Goal: Task Accomplishment & Management: Complete application form

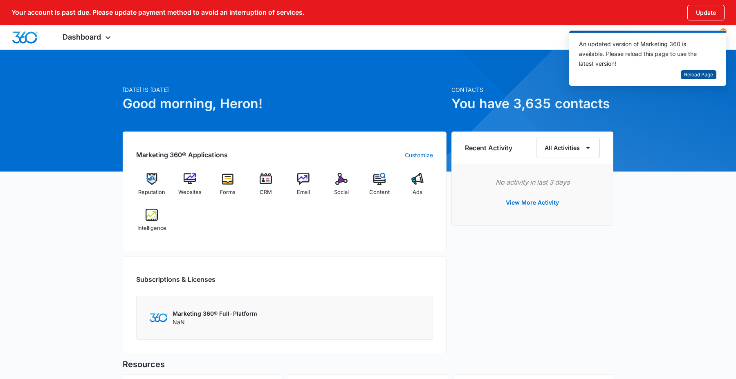
click at [701, 74] on span "Reload Page" at bounding box center [698, 75] width 29 height 8
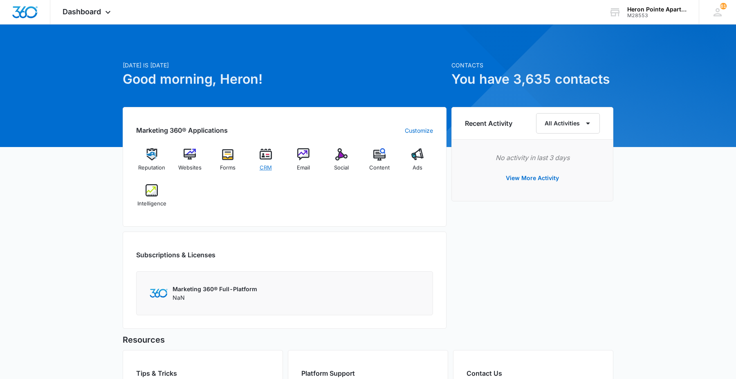
click at [259, 160] on div "CRM" at bounding box center [265, 162] width 31 height 29
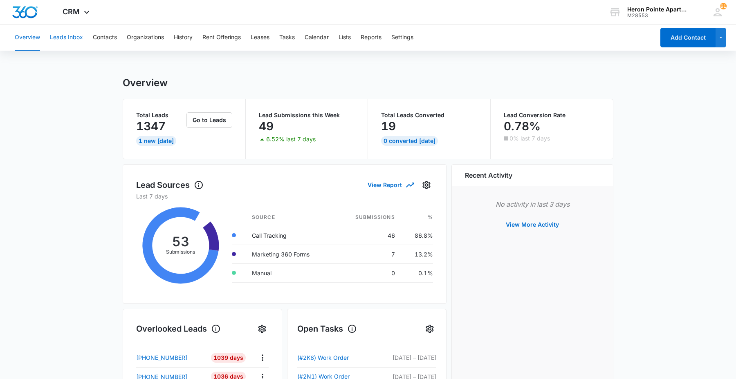
click at [56, 40] on button "Leads Inbox" at bounding box center [66, 38] width 33 height 26
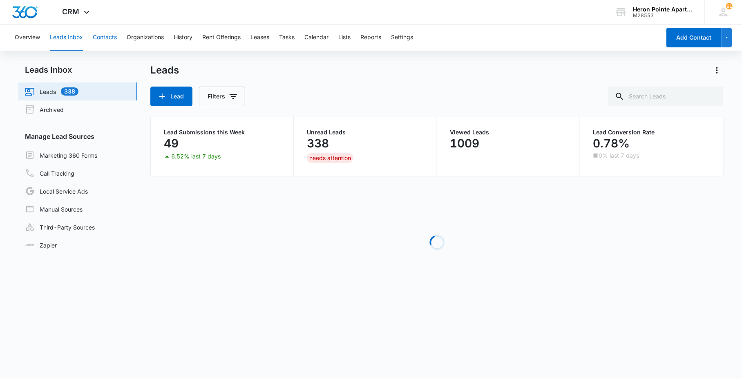
click at [107, 41] on button "Contacts" at bounding box center [105, 38] width 24 height 26
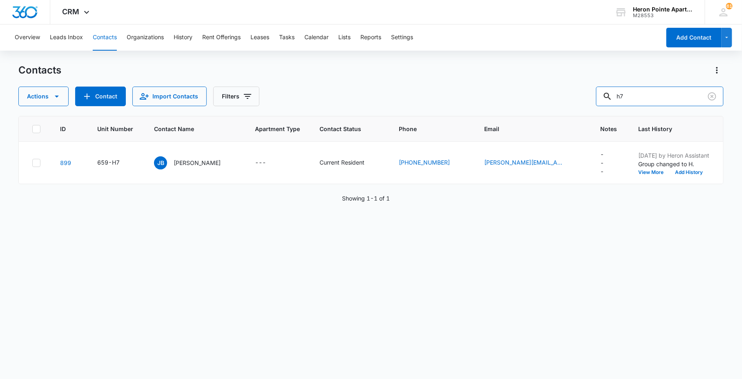
drag, startPoint x: 672, startPoint y: 92, endPoint x: 430, endPoint y: 61, distance: 244.8
click at [525, 90] on div "Actions Contact Import Contacts Filters h7" at bounding box center [370, 97] width 705 height 20
type input "Anna Brooks"
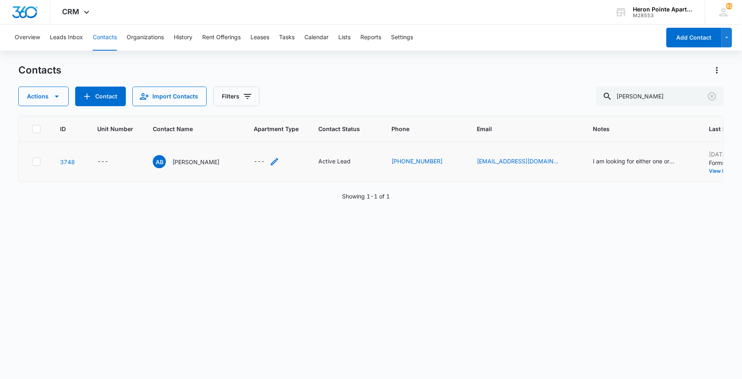
click at [254, 164] on div "---" at bounding box center [259, 162] width 11 height 10
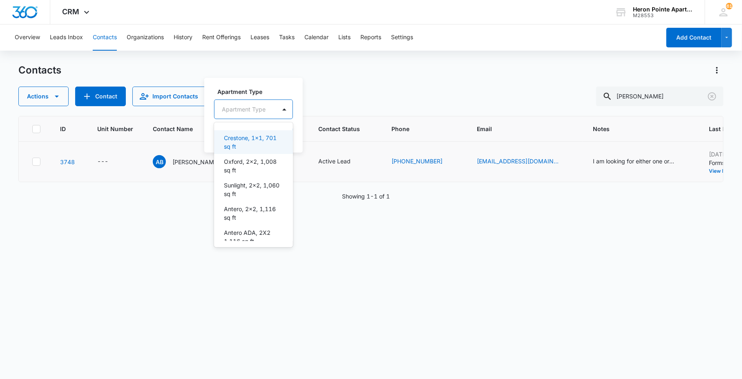
drag, startPoint x: 255, startPoint y: 109, endPoint x: 258, endPoint y: 115, distance: 6.1
click at [255, 109] on div at bounding box center [244, 109] width 44 height 10
click at [245, 141] on p "Crestone, 1x1, 701 sq ft" at bounding box center [253, 142] width 58 height 17
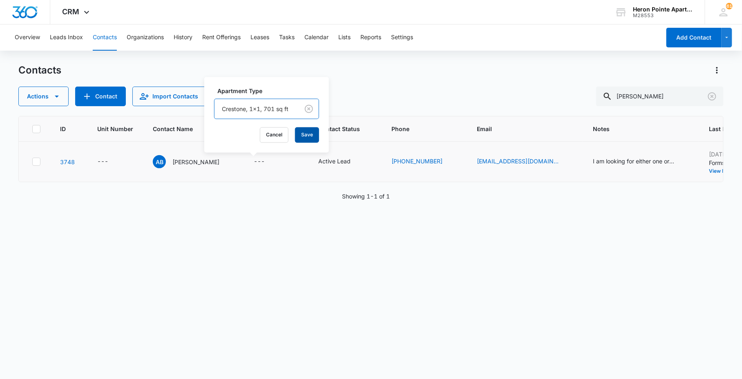
click at [303, 140] on button "Save" at bounding box center [307, 136] width 24 height 16
click at [100, 161] on div "---" at bounding box center [102, 162] width 11 height 10
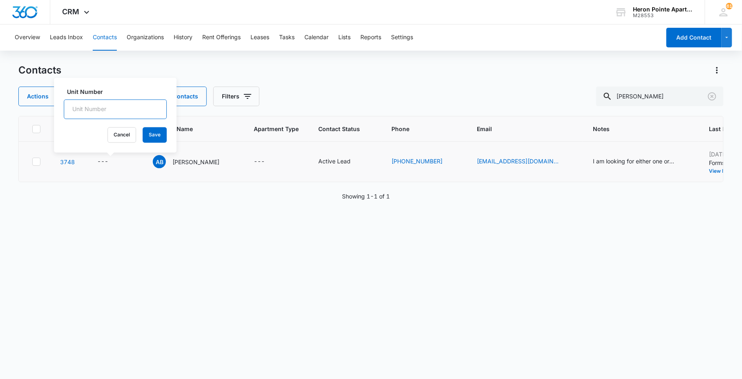
click at [116, 105] on input "Unit Number" at bounding box center [115, 110] width 103 height 20
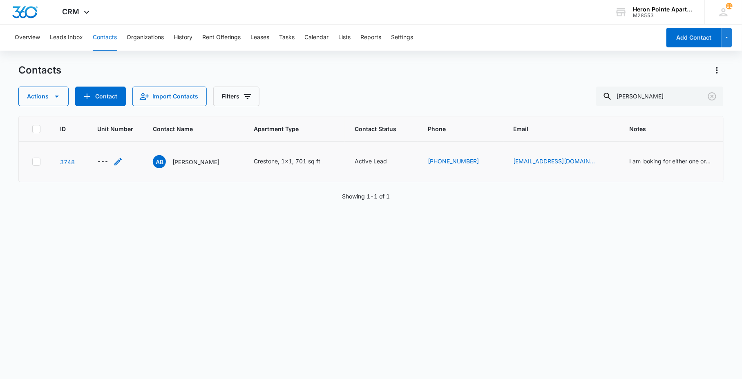
drag, startPoint x: 93, startPoint y: 156, endPoint x: 100, endPoint y: 160, distance: 8.4
click at [94, 157] on td "---" at bounding box center [115, 162] width 56 height 40
click at [106, 164] on div "---" at bounding box center [102, 162] width 11 height 10
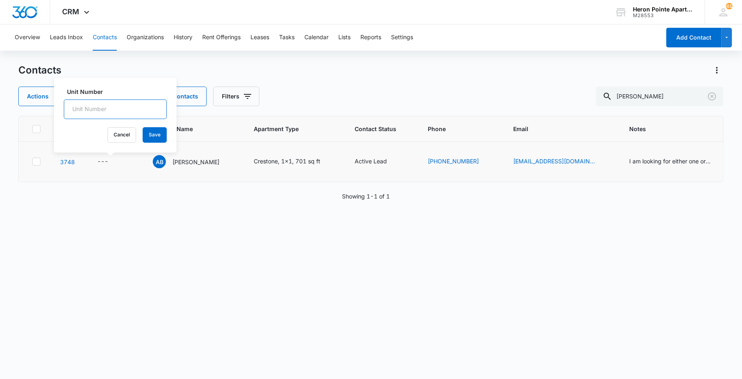
click at [98, 110] on input "Unit Number" at bounding box center [115, 110] width 103 height 20
type input "659-2H5"
click at [143, 139] on button "Save" at bounding box center [155, 136] width 24 height 16
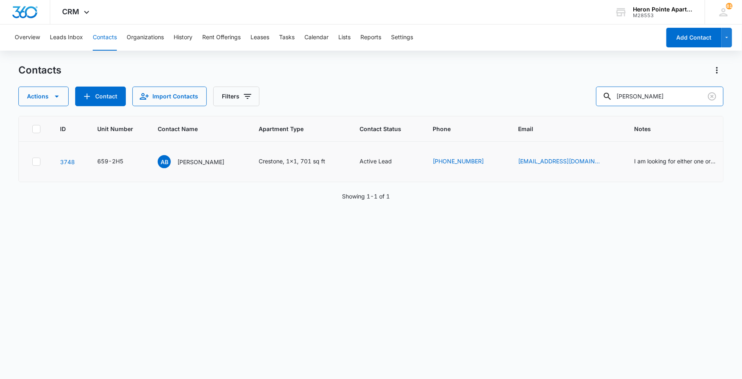
drag, startPoint x: 659, startPoint y: 94, endPoint x: 537, endPoint y: 112, distance: 123.0
click at [540, 112] on div "Contacts Actions Contact Import Contacts Filters Anna Brooks ID Unit Number Con…" at bounding box center [370, 221] width 705 height 315
type input "brett dexter"
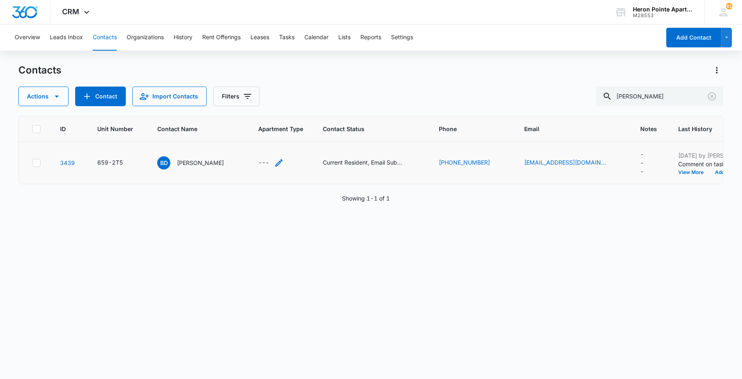
click at [258, 164] on div "---" at bounding box center [263, 163] width 11 height 10
click at [267, 109] on div at bounding box center [246, 110] width 67 height 10
click at [271, 92] on label "Apartment Type" at bounding box center [260, 92] width 105 height 9
click at [295, 134] on button "Save" at bounding box center [298, 136] width 24 height 16
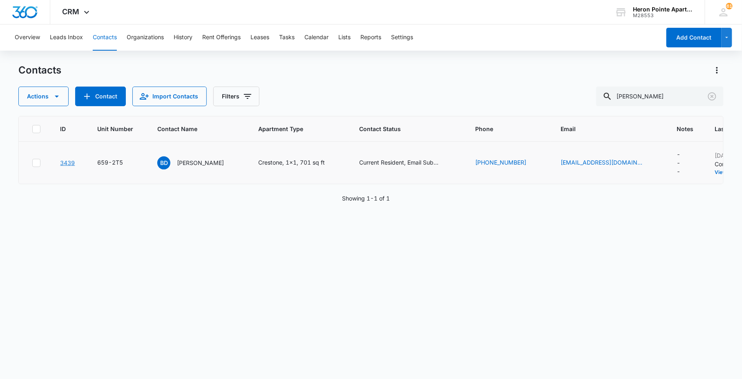
click at [71, 162] on link "3439" at bounding box center [67, 162] width 15 height 7
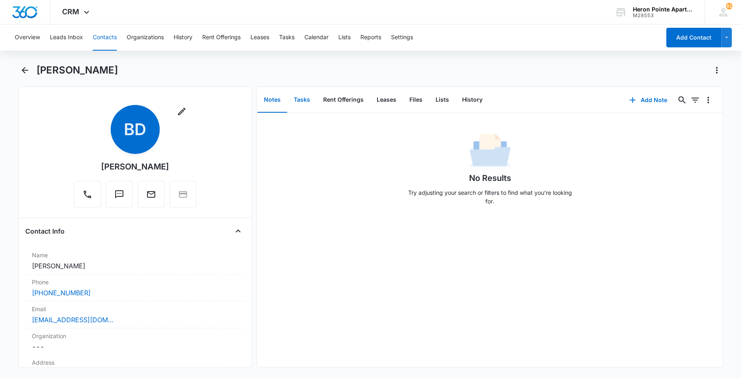
click at [301, 100] on button "Tasks" at bounding box center [301, 99] width 29 height 25
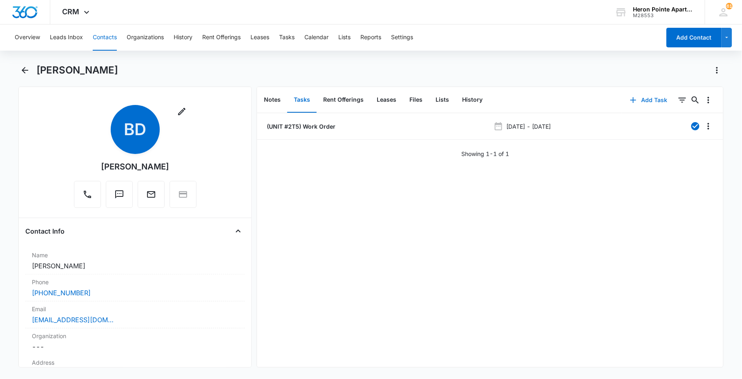
click at [629, 99] on icon "button" at bounding box center [634, 100] width 10 height 10
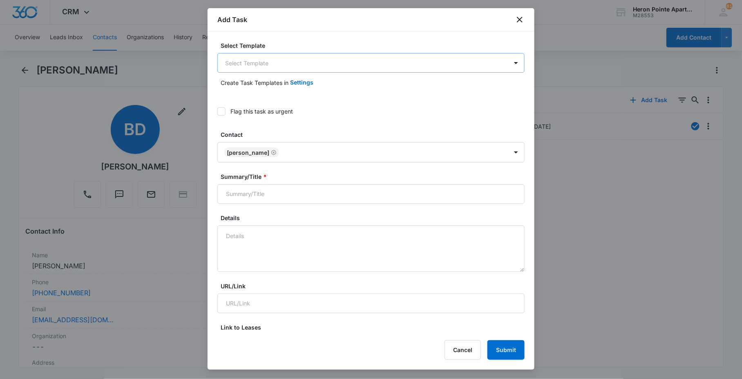
click at [290, 69] on body "CRM Apps Reputation Websites Forms CRM Email Social Content Ads Intelligence Fi…" at bounding box center [371, 189] width 742 height 379
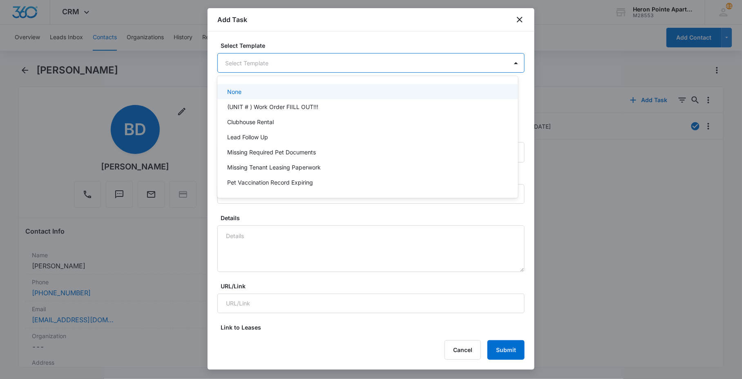
click at [301, 96] on div "None" at bounding box center [367, 91] width 300 height 15
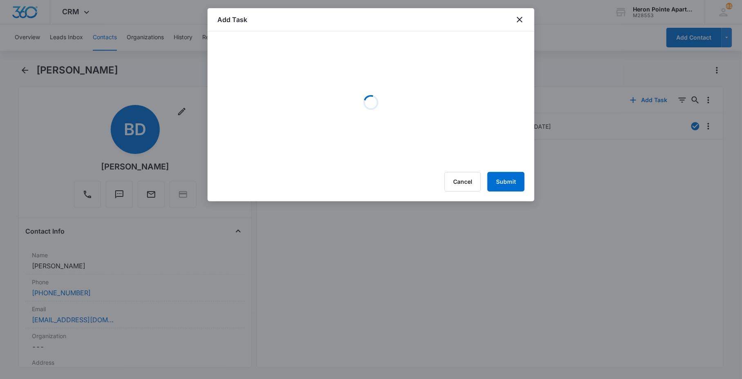
click at [295, 52] on div "Loading" at bounding box center [370, 102] width 307 height 123
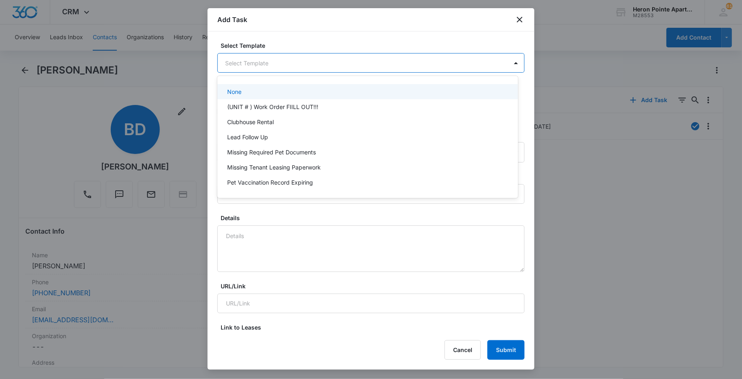
click at [291, 66] on body "CRM Apps Reputation Websites Forms CRM Email Social Content Ads Intelligence Fi…" at bounding box center [371, 189] width 742 height 379
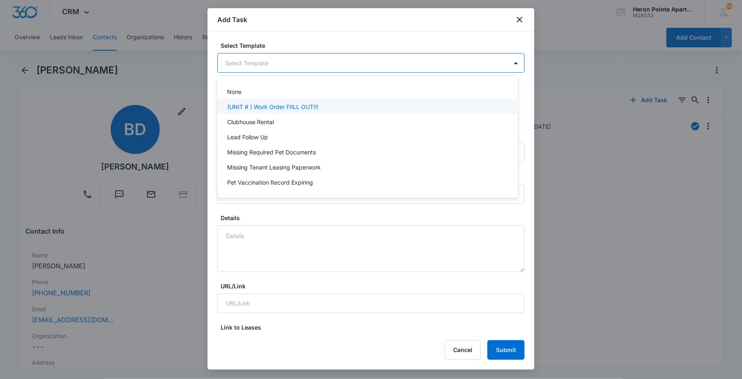
click at [264, 107] on p "(UNIT # ) Work Order FIILL OUT!!!" at bounding box center [272, 107] width 91 height 9
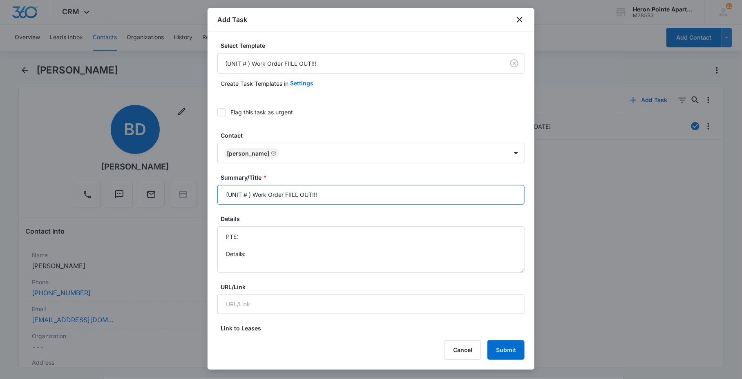
click at [250, 193] on input "(UNIT # ) Work Order FIILL OUT!!!" at bounding box center [370, 195] width 307 height 20
drag, startPoint x: 294, startPoint y: 195, endPoint x: 529, endPoint y: 189, distance: 234.3
click at [487, 201] on input "(UNIT #2T5 ) Work Order FIILL OUT!!!" at bounding box center [370, 195] width 307 height 20
type input "(UNIT #2T5 ) Work Order: Bird Poop"
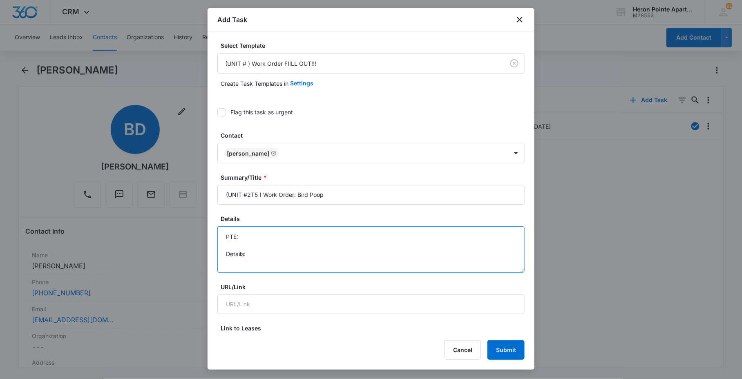
click at [427, 268] on textarea "PTE: Details:" at bounding box center [370, 249] width 307 height 47
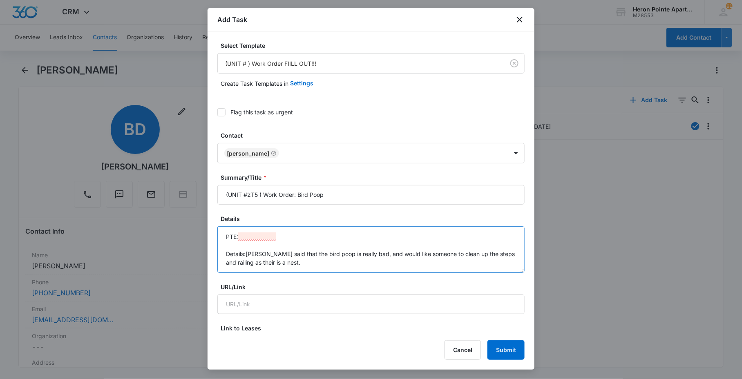
click at [246, 253] on textarea "PTE: Details:Tenant said that the bird poop is really bad, and would like someo…" at bounding box center [370, 249] width 307 height 47
click at [269, 240] on textarea "PTE: Details: Tenant said that the bird poop is really bad, and would like some…" at bounding box center [370, 249] width 307 height 47
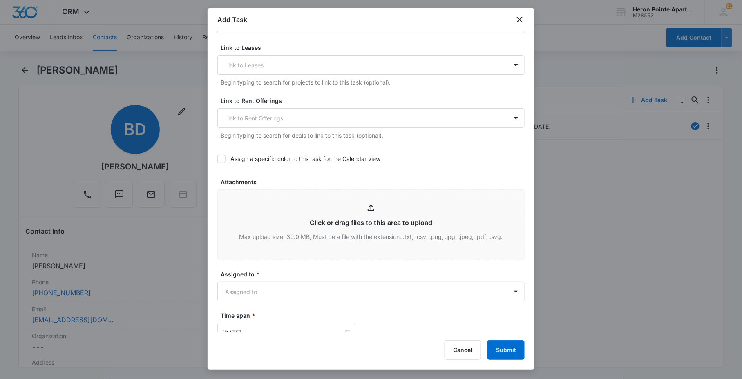
scroll to position [363, 0]
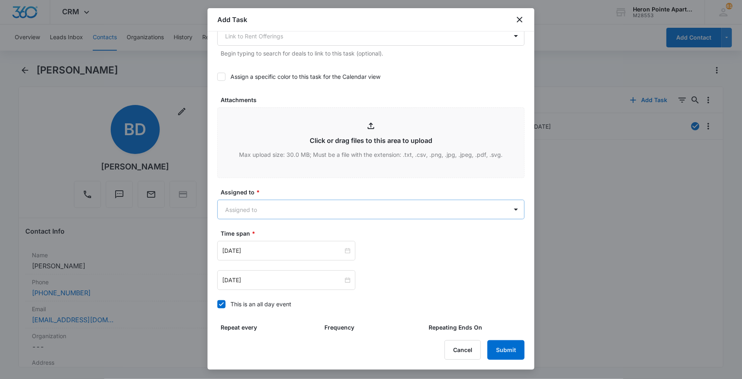
type textarea "PTE: 781-640-2559 Details: Tenant said that the bird poop is really bad, and wo…"
click at [262, 213] on body "CRM Apps Reputation Websites Forms CRM Email Social Content Ads Intelligence Fi…" at bounding box center [371, 189] width 742 height 379
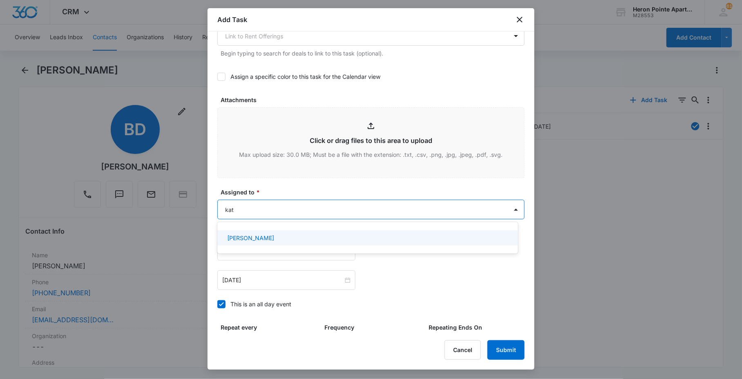
type input "kath"
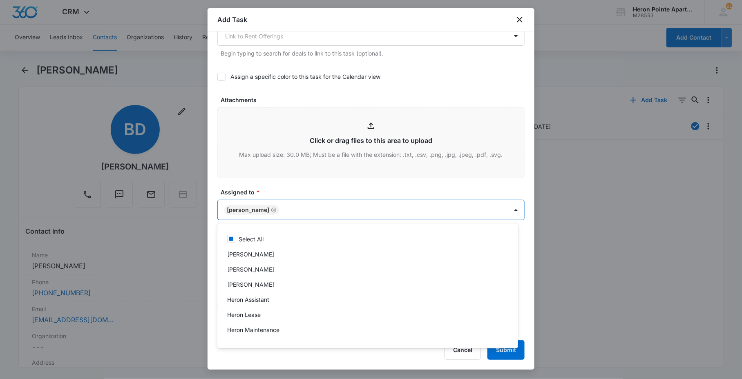
click at [293, 181] on div at bounding box center [371, 189] width 742 height 379
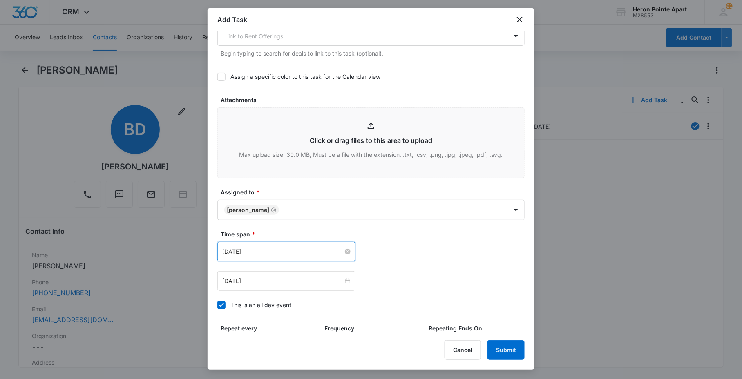
click at [300, 249] on input "May 18, 2022" at bounding box center [282, 251] width 121 height 9
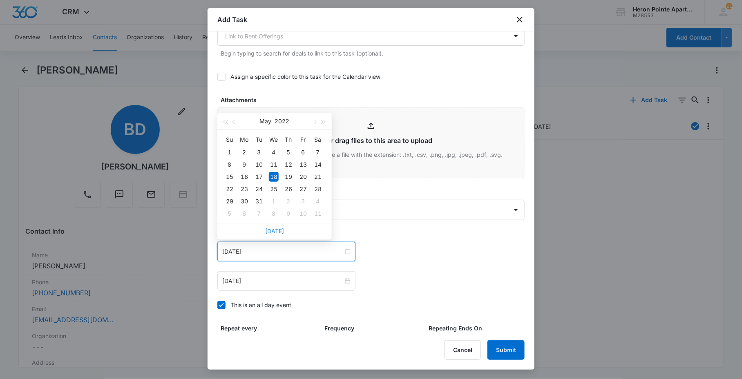
click at [275, 232] on link "Today" at bounding box center [274, 231] width 19 height 7
type input "Sep 16, 2025"
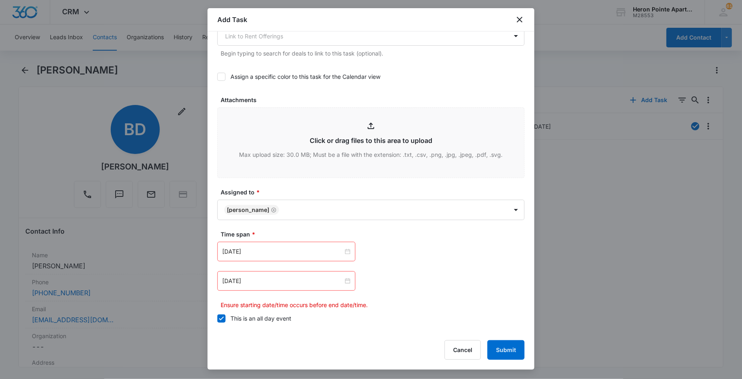
click at [289, 285] on div "May 18, 2022" at bounding box center [286, 281] width 138 height 20
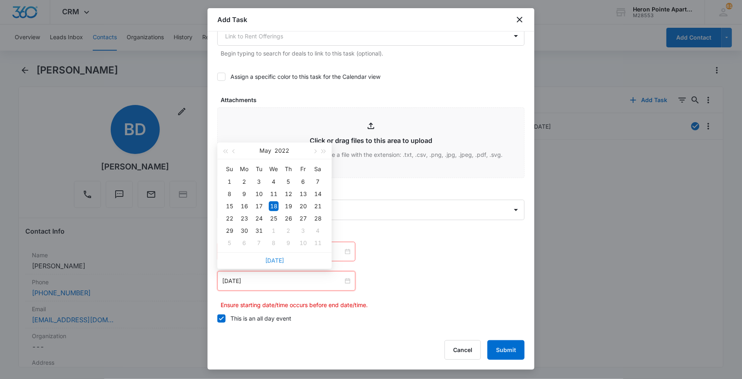
click at [278, 258] on link "Today" at bounding box center [274, 260] width 19 height 7
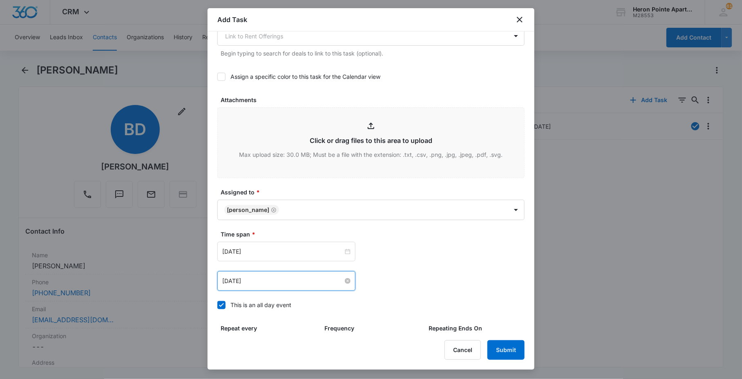
click at [283, 285] on input "Sep 16, 2025" at bounding box center [282, 281] width 121 height 9
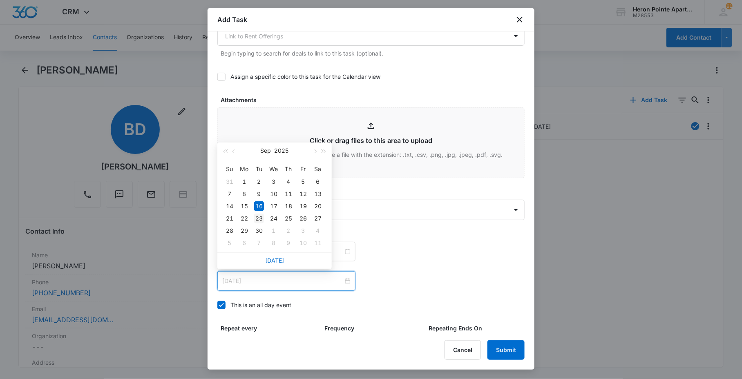
type input "Sep 23, 2025"
click at [264, 222] on td "23" at bounding box center [259, 219] width 15 height 12
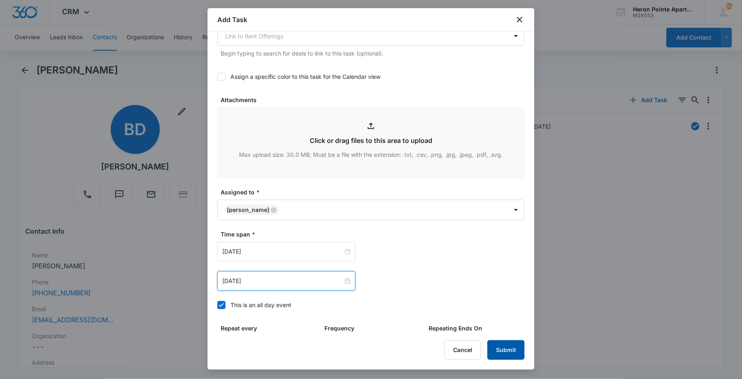
click at [506, 349] on button "Submit" at bounding box center [506, 350] width 37 height 20
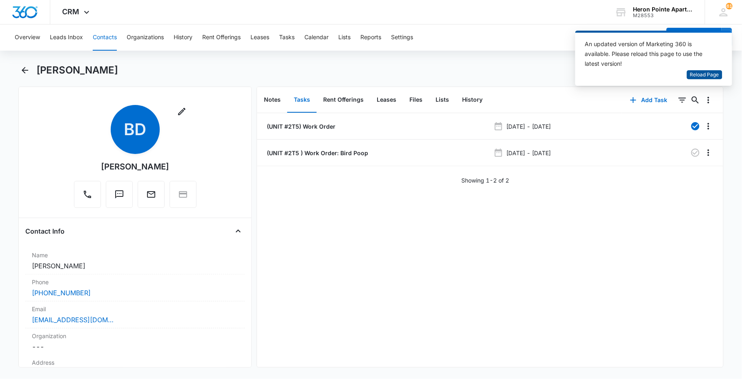
click at [707, 75] on span "Reload Page" at bounding box center [704, 75] width 29 height 8
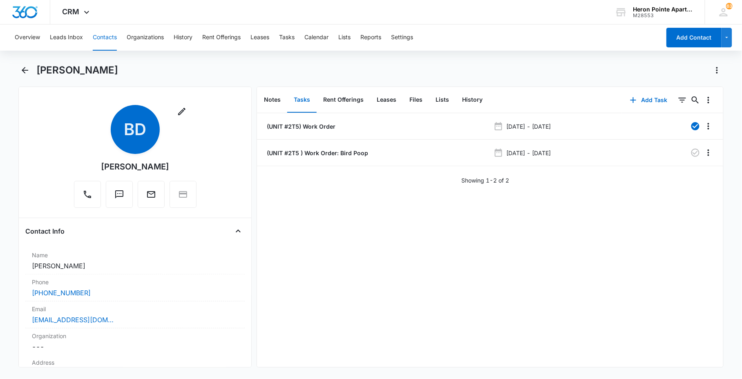
click at [109, 40] on button "Contacts" at bounding box center [105, 38] width 24 height 26
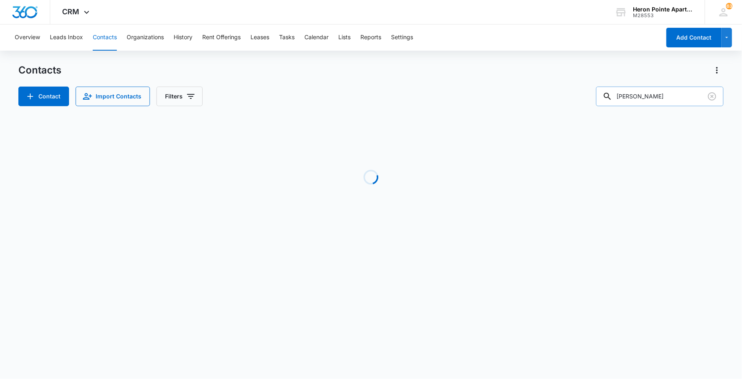
click at [661, 96] on input "[PERSON_NAME]" at bounding box center [660, 97] width 128 height 20
click at [507, 80] on div "Contacts Contact Import Contacts Filters brett dexter" at bounding box center [370, 85] width 705 height 43
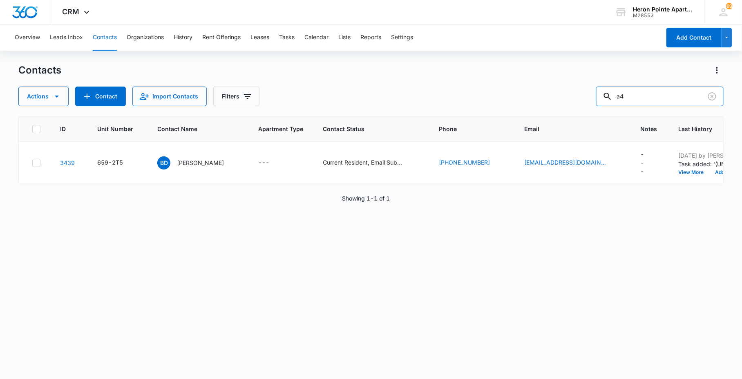
type input "a4"
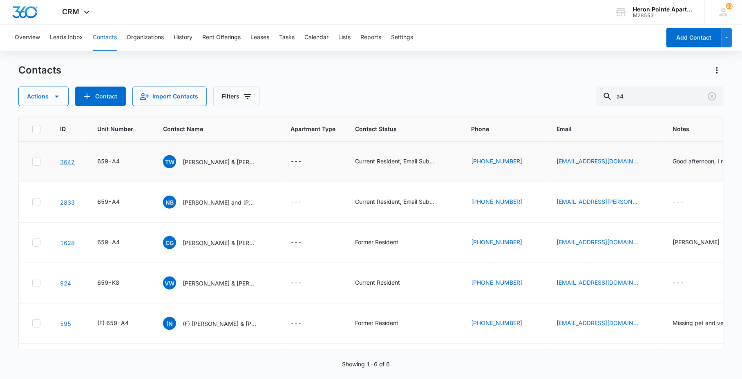
click at [70, 159] on link "3647" at bounding box center [67, 162] width 15 height 7
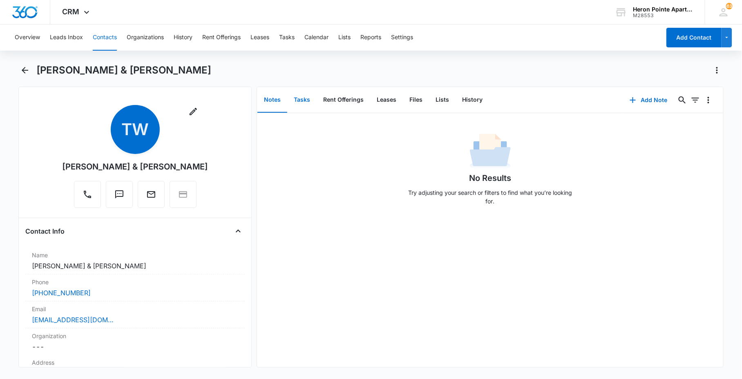
click at [310, 100] on button "Tasks" at bounding box center [301, 99] width 29 height 25
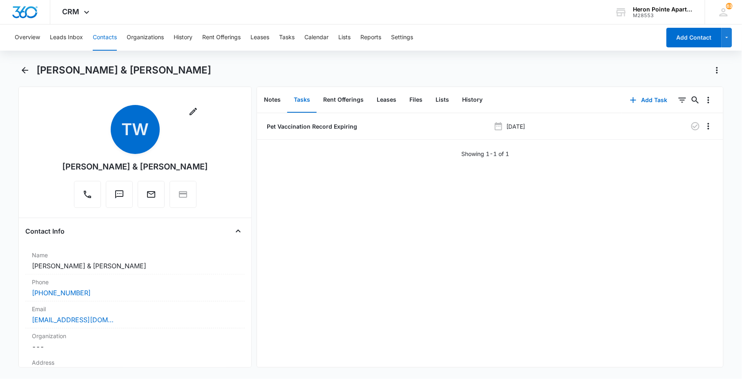
click at [632, 184] on div "Pet Vaccination Record Expiring Sep 11, 2022 Showing 1-1 of 1" at bounding box center [490, 240] width 466 height 254
